Goal: Transaction & Acquisition: Purchase product/service

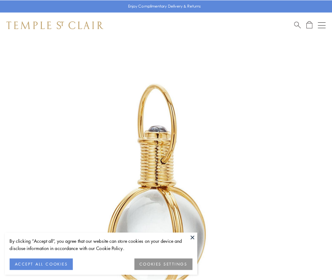
scroll to position [165, 0]
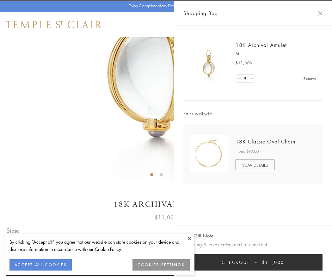
click at [253, 263] on button "Checkout $11,000" at bounding box center [252, 263] width 139 height 16
